Goal: Task Accomplishment & Management: Use online tool/utility

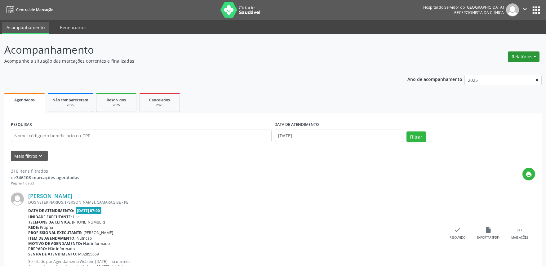
click at [514, 56] on button "Relatórios" at bounding box center [524, 56] width 32 height 11
click at [501, 69] on link "Agendamentos" at bounding box center [506, 69] width 67 height 9
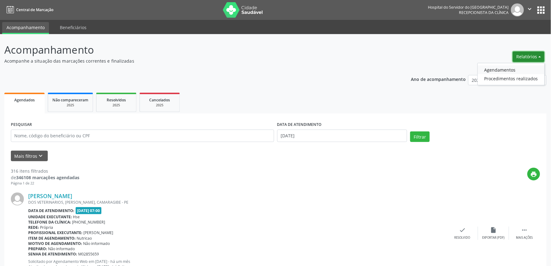
select select "8"
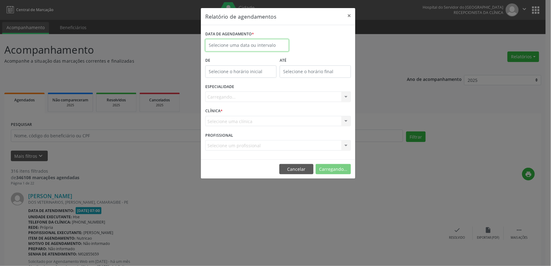
click at [235, 50] on body "Central de Marcação Hospital do Servidor do [GEOGRAPHIC_DATA] Recepcionista da …" at bounding box center [275, 133] width 551 height 266
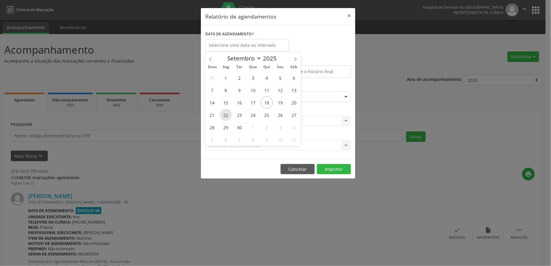
click at [221, 115] on span "22" at bounding box center [226, 115] width 12 height 12
type input "22/09/2025"
click at [221, 115] on span "22" at bounding box center [226, 115] width 12 height 12
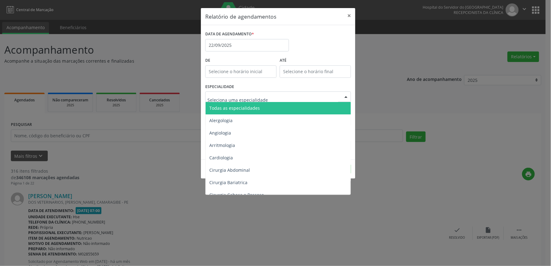
click at [240, 108] on span "Todas as especialidades" at bounding box center [234, 108] width 51 height 6
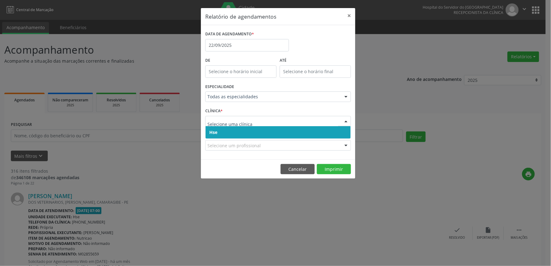
click at [255, 130] on span "Hse" at bounding box center [277, 132] width 145 height 12
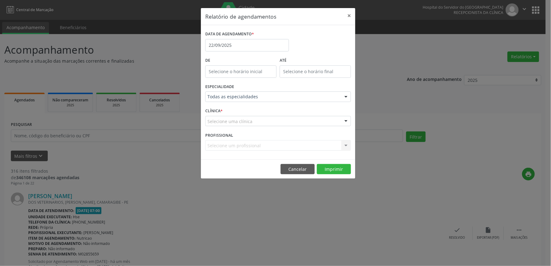
click at [257, 123] on div "Selecione uma clínica" at bounding box center [278, 121] width 146 height 11
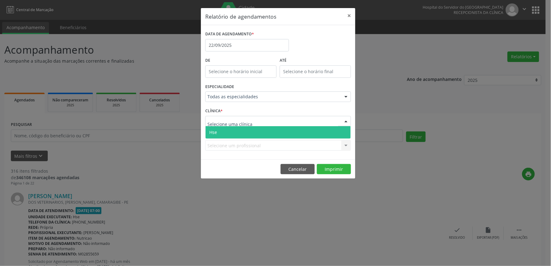
click at [255, 132] on span "Hse" at bounding box center [277, 132] width 145 height 12
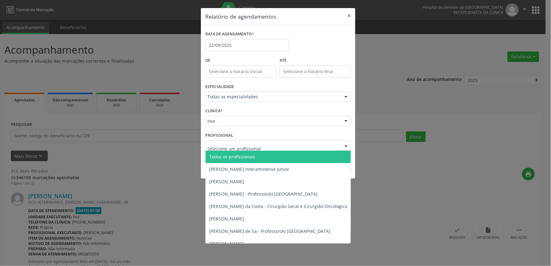
click at [262, 147] on div at bounding box center [278, 145] width 146 height 11
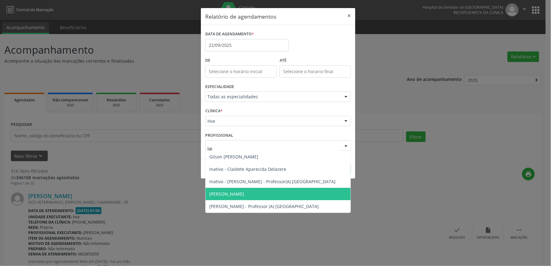
click at [255, 196] on span "[PERSON_NAME]" at bounding box center [277, 194] width 145 height 12
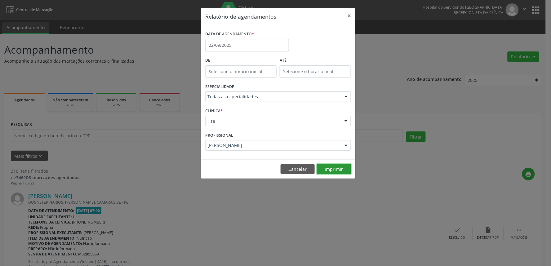
click at [336, 167] on button "Imprimir" at bounding box center [334, 169] width 34 height 11
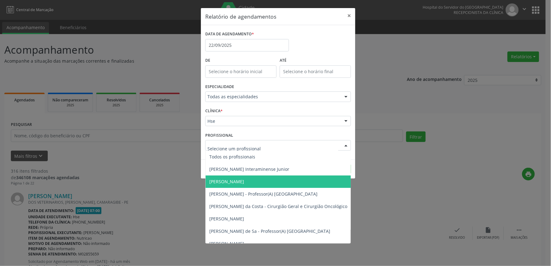
drag, startPoint x: 252, startPoint y: 141, endPoint x: 251, endPoint y: 147, distance: 6.2
click at [252, 146] on div at bounding box center [278, 145] width 146 height 11
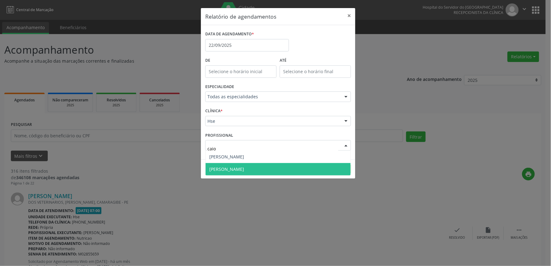
click at [260, 173] on span "[PERSON_NAME]" at bounding box center [277, 169] width 145 height 12
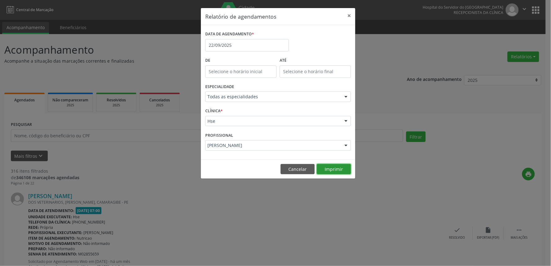
click at [321, 167] on button "Imprimir" at bounding box center [334, 169] width 34 height 11
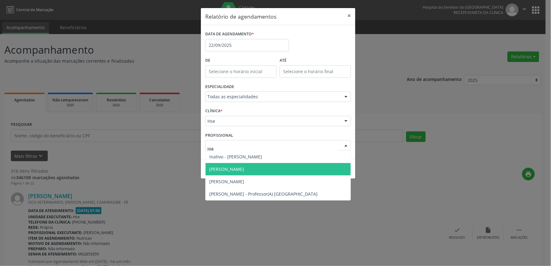
click at [287, 165] on span "[PERSON_NAME]" at bounding box center [277, 169] width 145 height 12
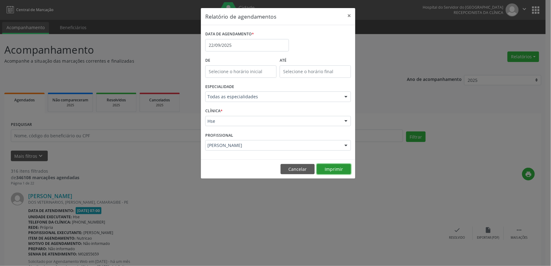
click at [340, 171] on button "Imprimir" at bounding box center [334, 169] width 34 height 11
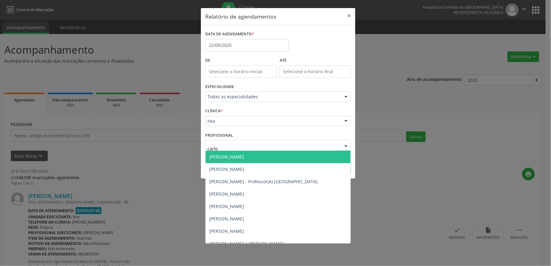
type input "[PERSON_NAME]"
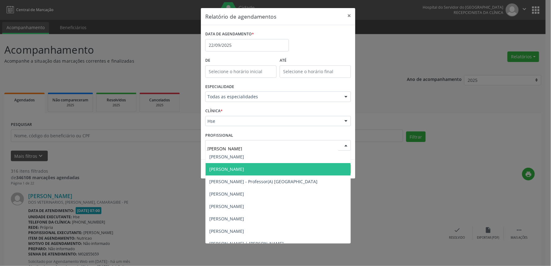
click at [244, 171] on span "[PERSON_NAME]" at bounding box center [226, 169] width 35 height 6
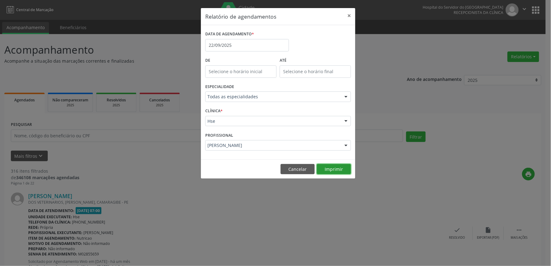
click at [333, 169] on button "Imprimir" at bounding box center [334, 169] width 34 height 11
click at [352, 19] on button "×" at bounding box center [349, 15] width 12 height 15
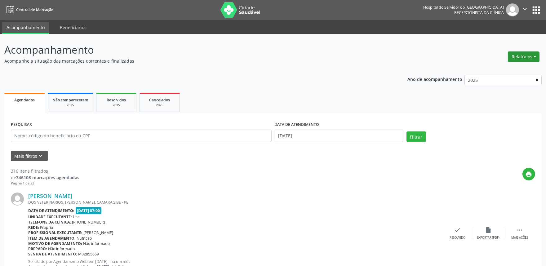
click at [529, 58] on button "Relatórios" at bounding box center [524, 56] width 32 height 11
click at [521, 68] on link "Agendamentos" at bounding box center [506, 69] width 67 height 9
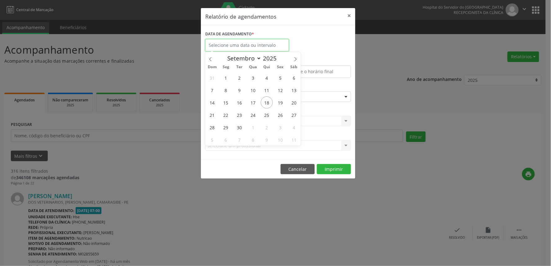
click at [265, 47] on input "text" at bounding box center [247, 45] width 84 height 12
click at [250, 115] on span "24" at bounding box center [253, 115] width 12 height 12
type input "[DATE]"
click at [250, 115] on span "24" at bounding box center [253, 115] width 12 height 12
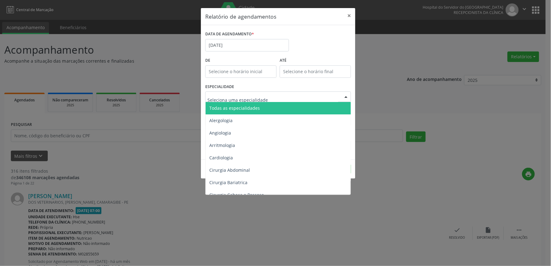
click at [261, 106] on span "Todas as especialidades" at bounding box center [278, 108] width 146 height 12
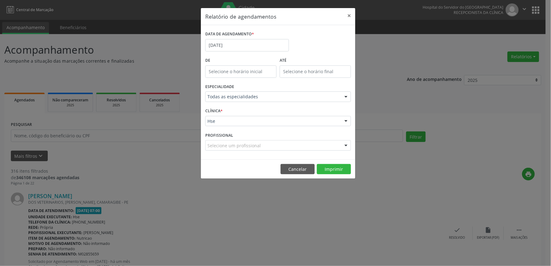
click at [267, 143] on div "Selecione um profissional" at bounding box center [278, 145] width 146 height 11
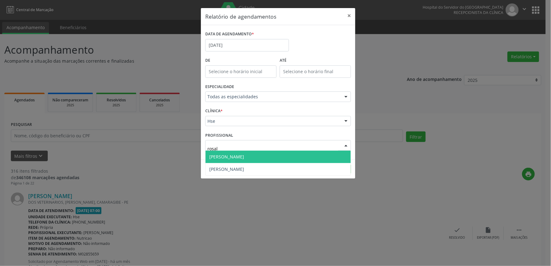
type input "rosali"
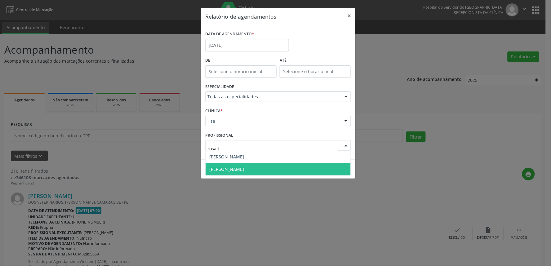
click at [244, 166] on span "[PERSON_NAME]" at bounding box center [226, 169] width 35 height 6
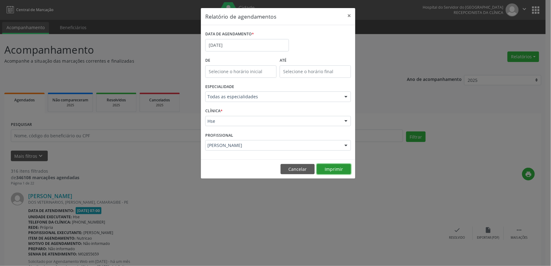
click at [330, 168] on button "Imprimir" at bounding box center [334, 169] width 34 height 11
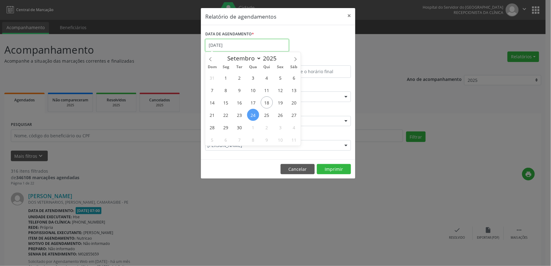
click at [254, 42] on input "[DATE]" at bounding box center [247, 45] width 84 height 12
click at [266, 103] on span "18" at bounding box center [267, 102] width 12 height 12
type input "[DATE]"
click at [266, 103] on span "18" at bounding box center [267, 102] width 12 height 12
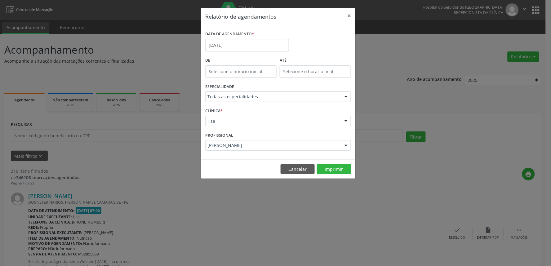
click at [263, 140] on div "[PERSON_NAME]" at bounding box center [278, 145] width 146 height 11
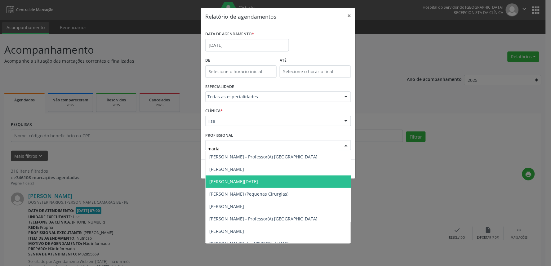
scroll to position [103, 0]
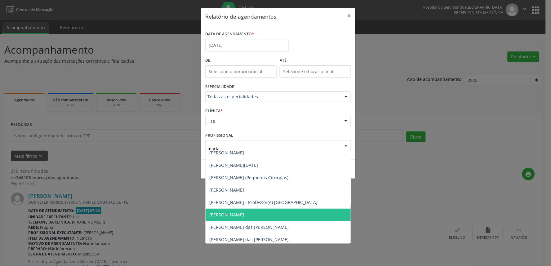
click at [233, 215] on span "[PERSON_NAME]" at bounding box center [226, 215] width 35 height 6
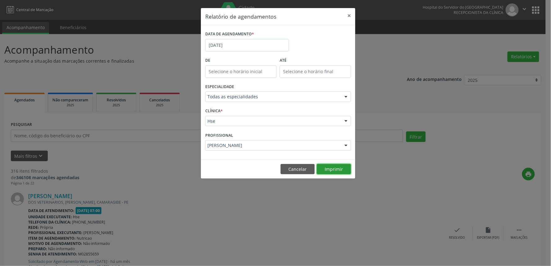
click at [323, 170] on button "Imprimir" at bounding box center [334, 169] width 34 height 11
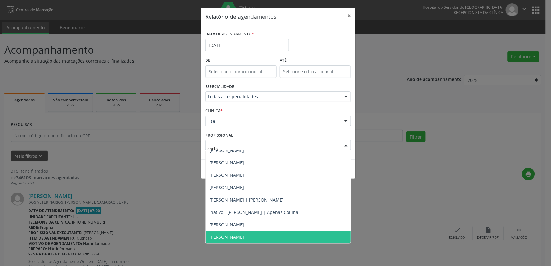
type input "[PERSON_NAME]"
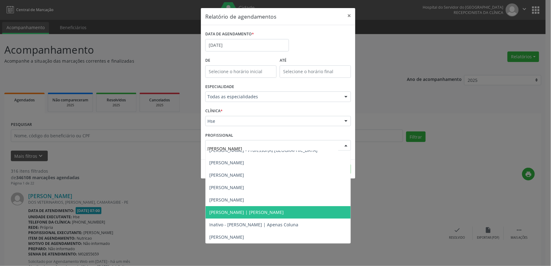
click at [262, 213] on span "[PERSON_NAME] | [PERSON_NAME]" at bounding box center [246, 212] width 74 height 6
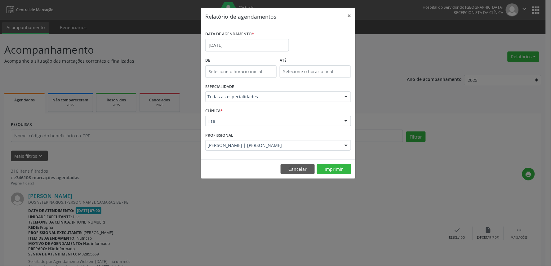
scroll to position [103, 0]
click at [329, 168] on button "Imprimir" at bounding box center [334, 169] width 34 height 11
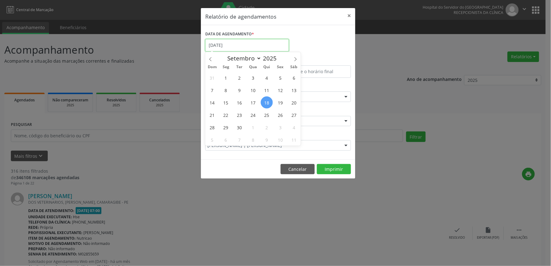
click at [222, 48] on input "[DATE]" at bounding box center [247, 45] width 84 height 12
click at [254, 115] on span "24" at bounding box center [253, 115] width 12 height 12
type input "[DATE]"
click at [253, 116] on span "24" at bounding box center [253, 115] width 12 height 12
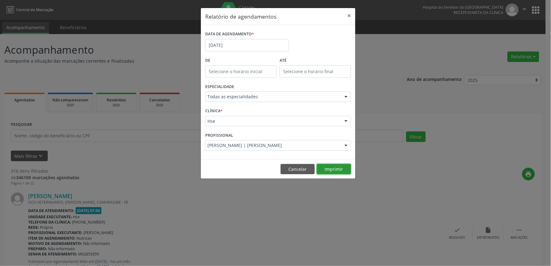
click at [340, 173] on button "Imprimir" at bounding box center [334, 169] width 34 height 11
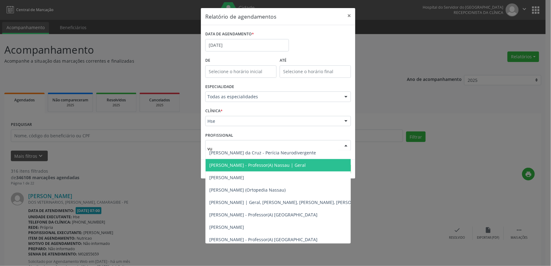
scroll to position [0, 0]
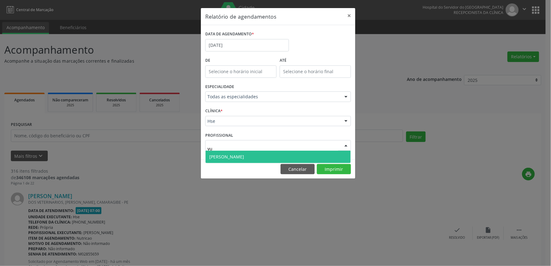
click at [271, 154] on span "[PERSON_NAME]" at bounding box center [277, 157] width 145 height 12
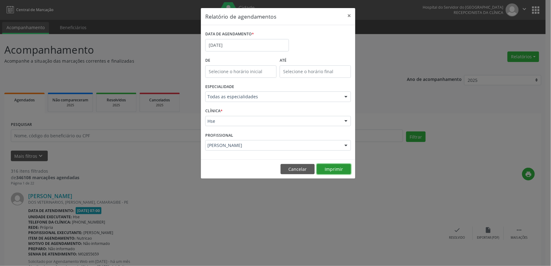
click at [336, 166] on button "Imprimir" at bounding box center [334, 169] width 34 height 11
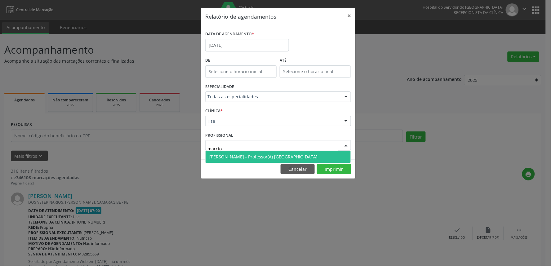
click at [288, 152] on span "[PERSON_NAME] - Professor(A) [GEOGRAPHIC_DATA]" at bounding box center [277, 157] width 145 height 12
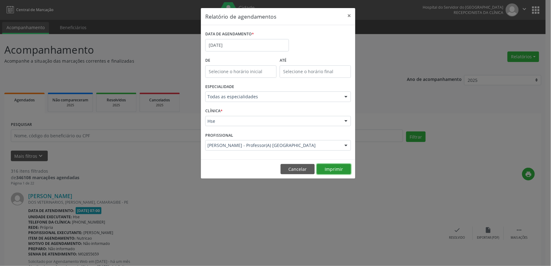
click at [332, 165] on button "Imprimir" at bounding box center [334, 169] width 34 height 11
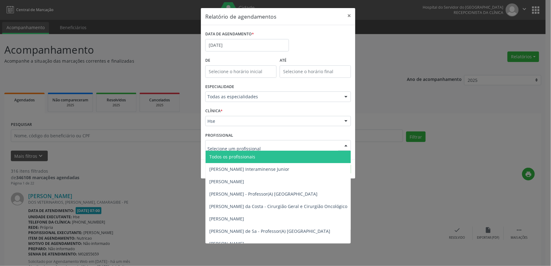
click at [253, 141] on div at bounding box center [278, 145] width 146 height 11
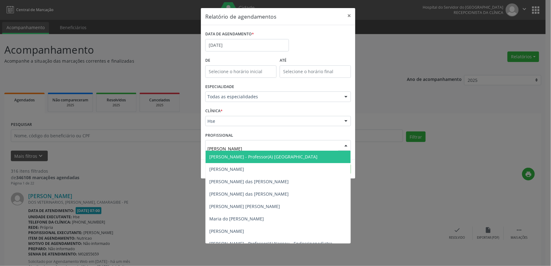
type input "[PERSON_NAME]"
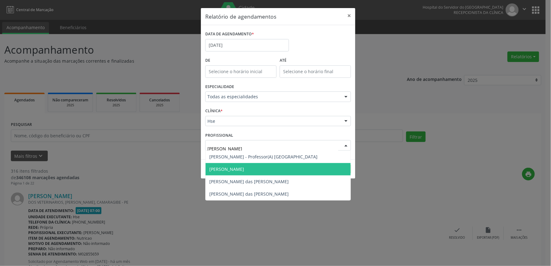
click at [224, 169] on span "[PERSON_NAME]" at bounding box center [226, 169] width 35 height 6
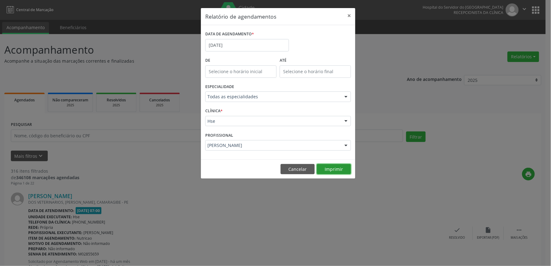
click at [335, 170] on button "Imprimir" at bounding box center [334, 169] width 34 height 11
